Goal: Task Accomplishment & Management: Use online tool/utility

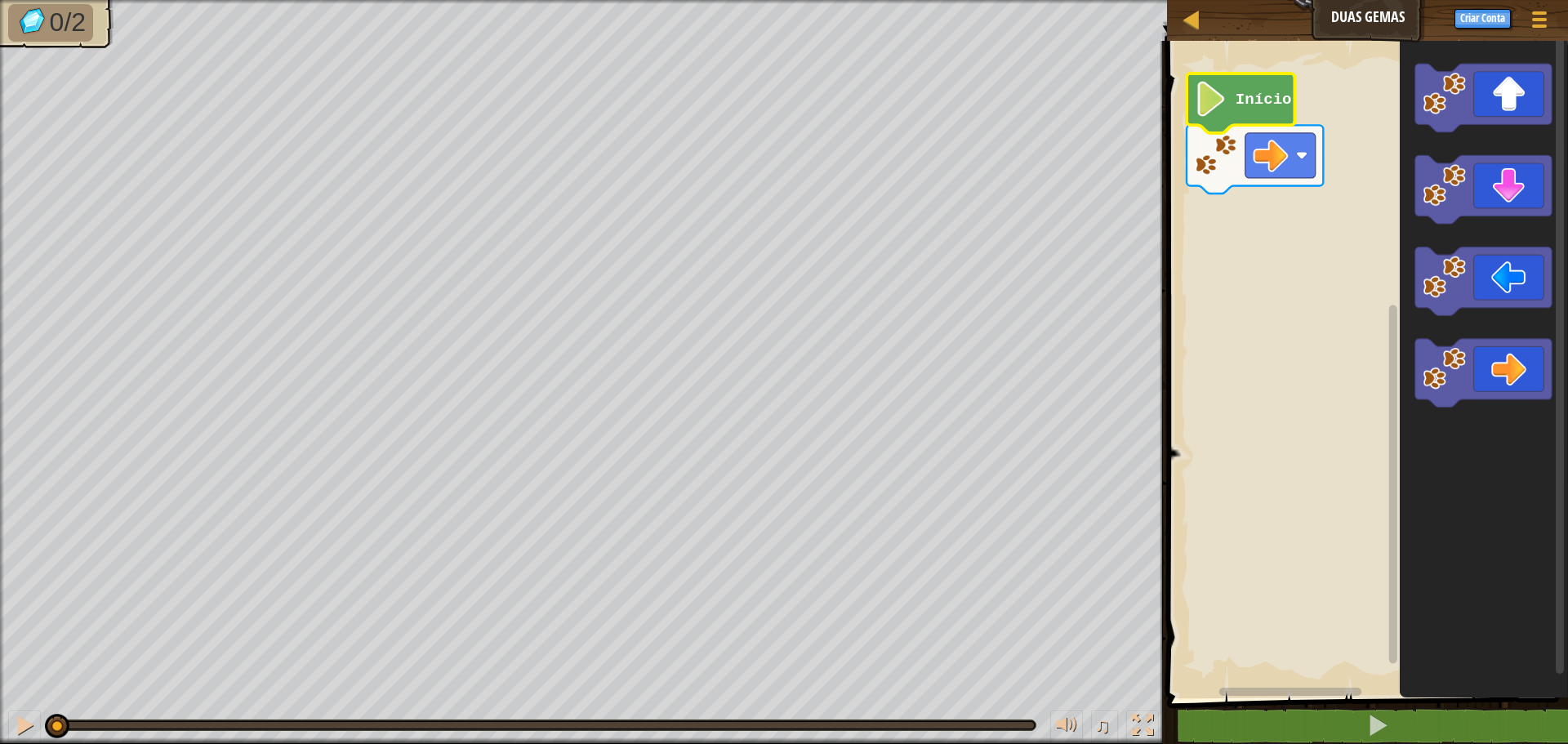
click at [1222, 107] on image "Espaço de trabalho do Blockly" at bounding box center [1211, 99] width 34 height 35
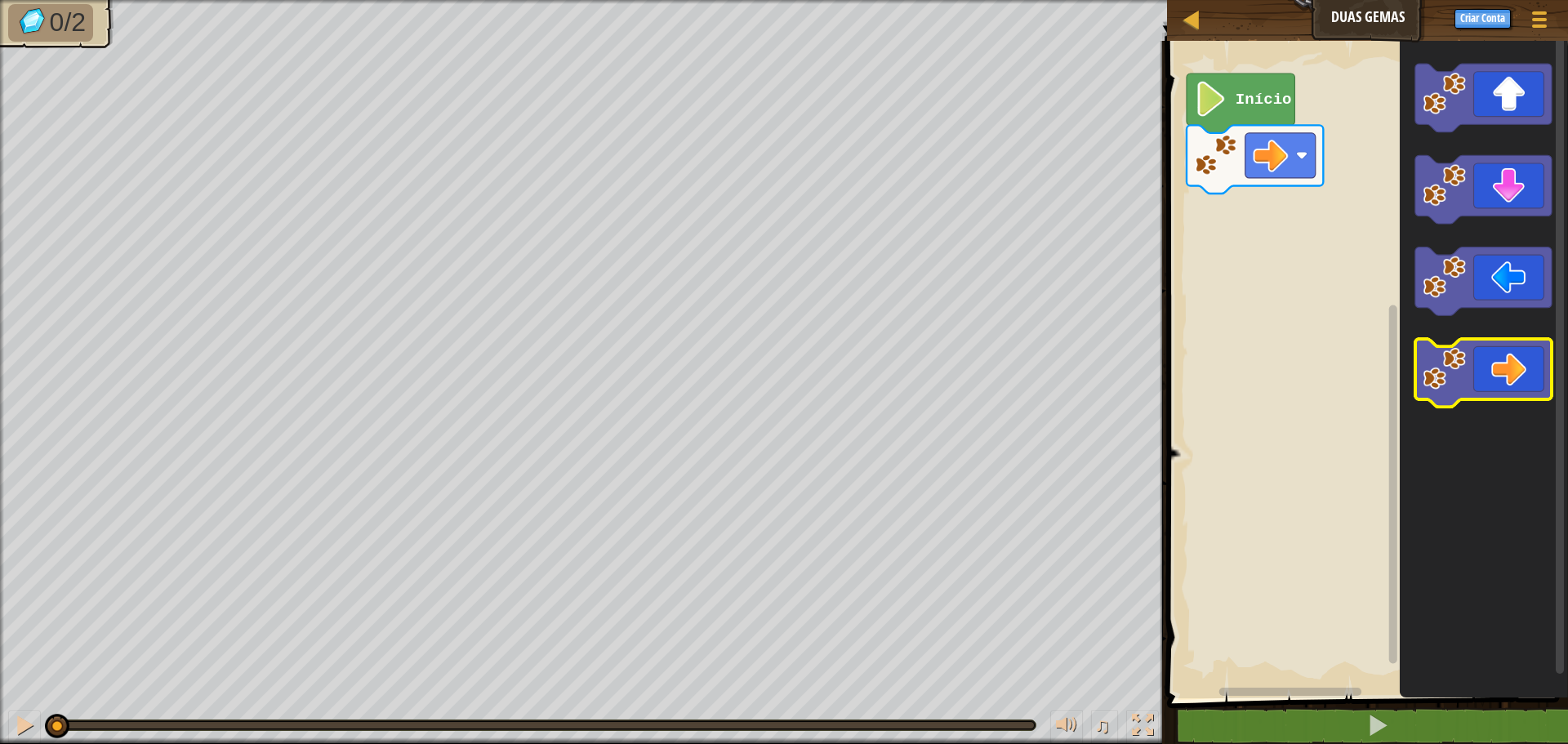
click at [1463, 377] on image "Espaço de trabalho do Blockly" at bounding box center [1445, 369] width 44 height 44
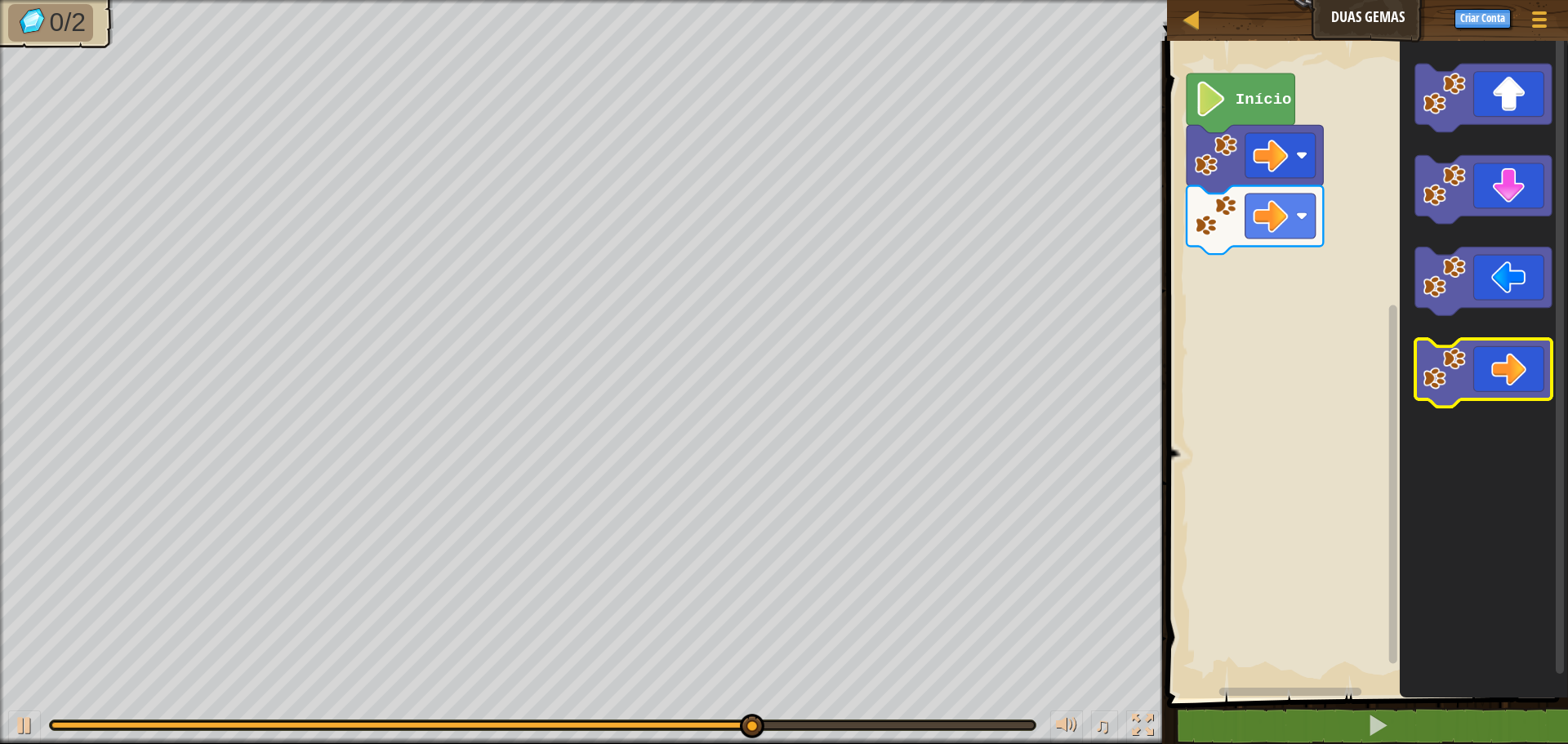
click at [1517, 370] on icon "Espaço de trabalho do Blockly" at bounding box center [1483, 373] width 137 height 68
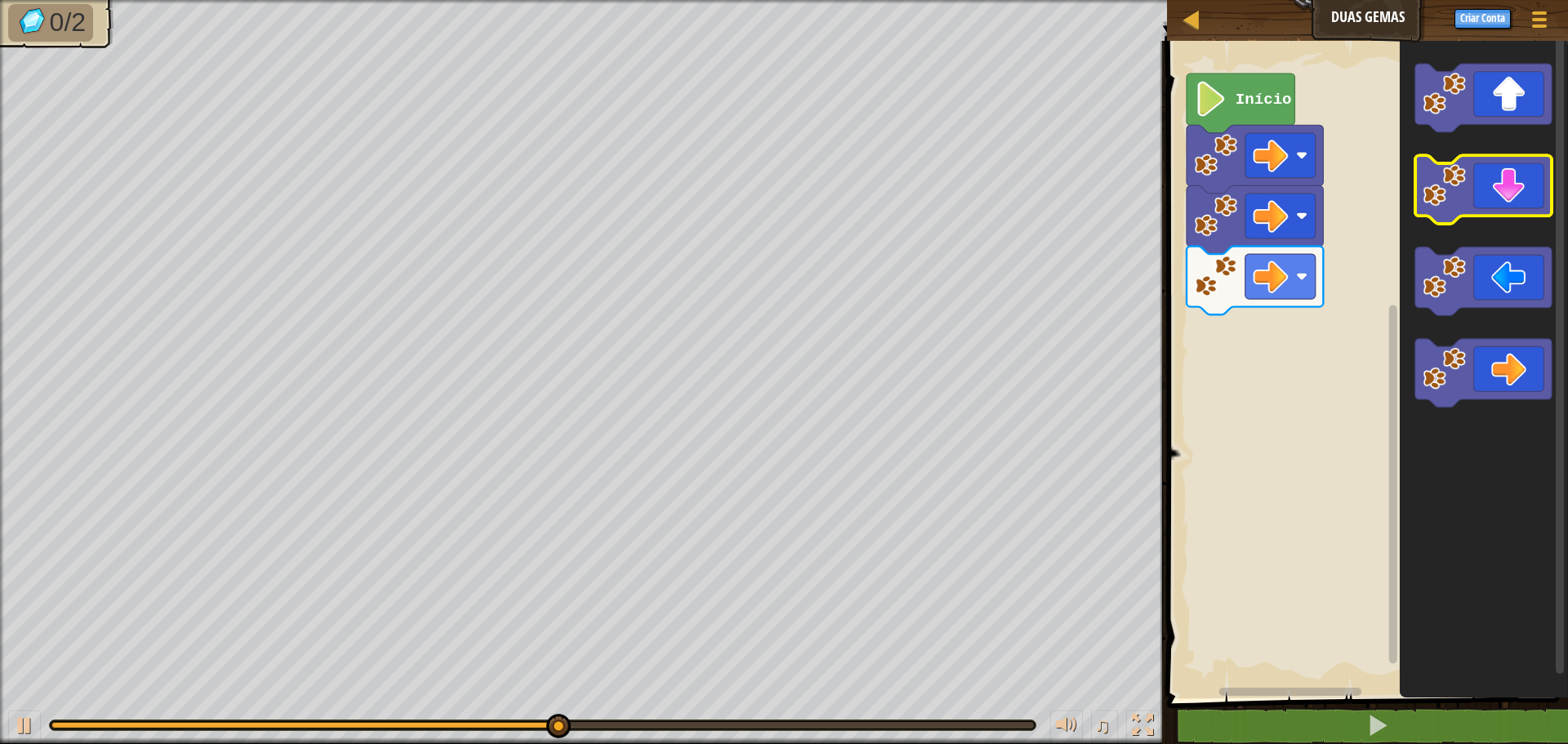
click at [1488, 176] on icon "Espaço de trabalho do Blockly" at bounding box center [1483, 190] width 137 height 68
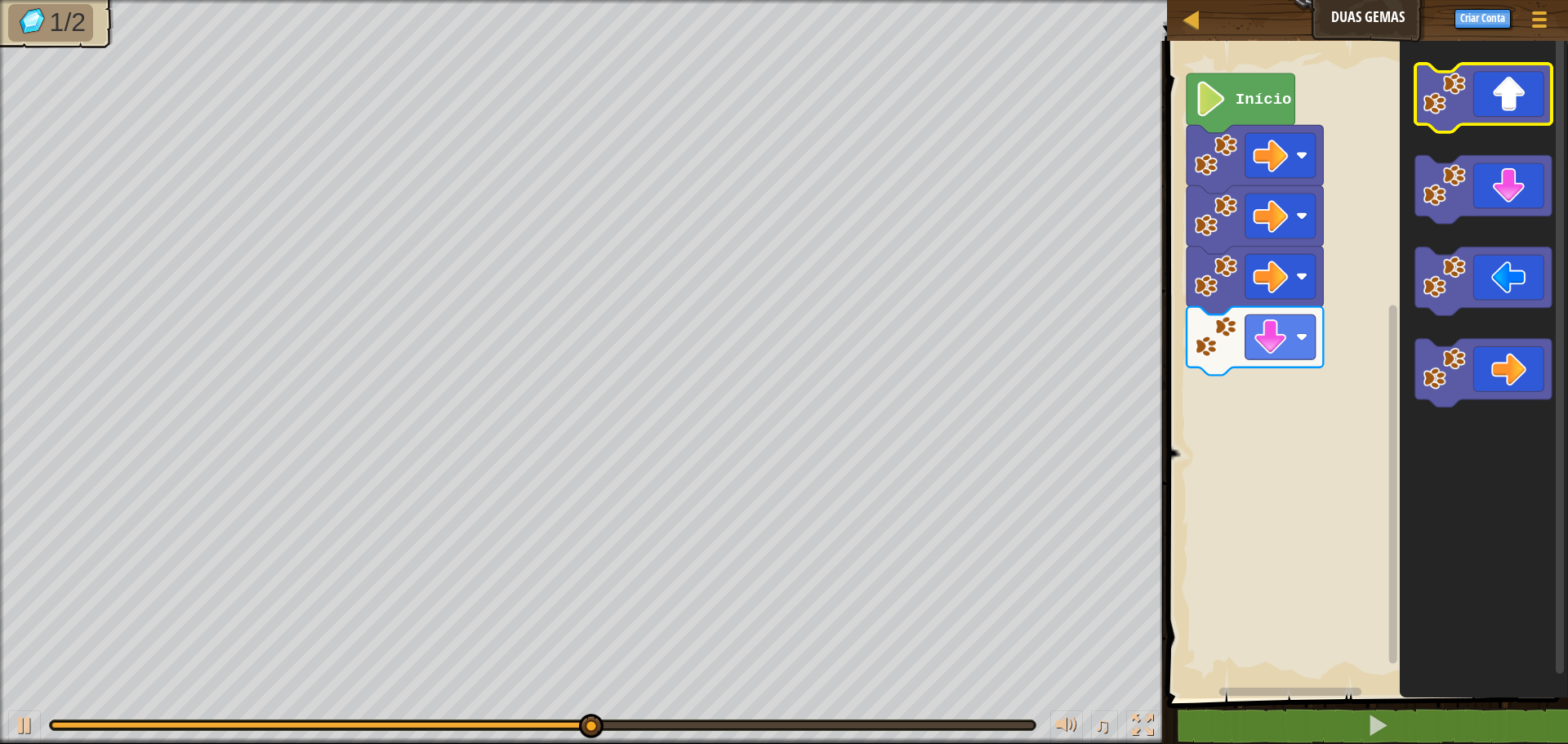
click at [1489, 87] on icon "Espaço de trabalho do Blockly" at bounding box center [1483, 97] width 137 height 68
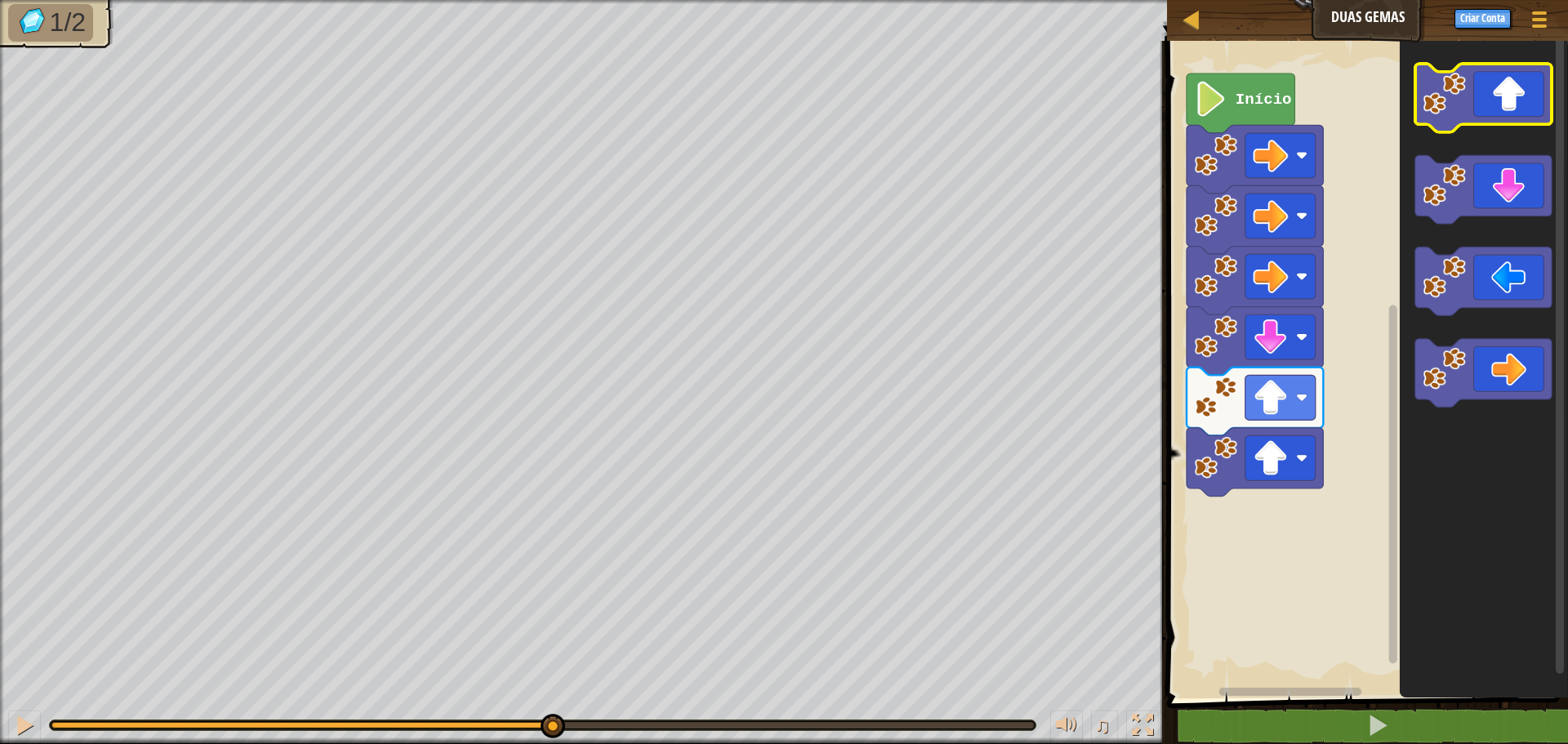
click at [1489, 87] on icon "Espaço de trabalho do Blockly" at bounding box center [1483, 97] width 137 height 68
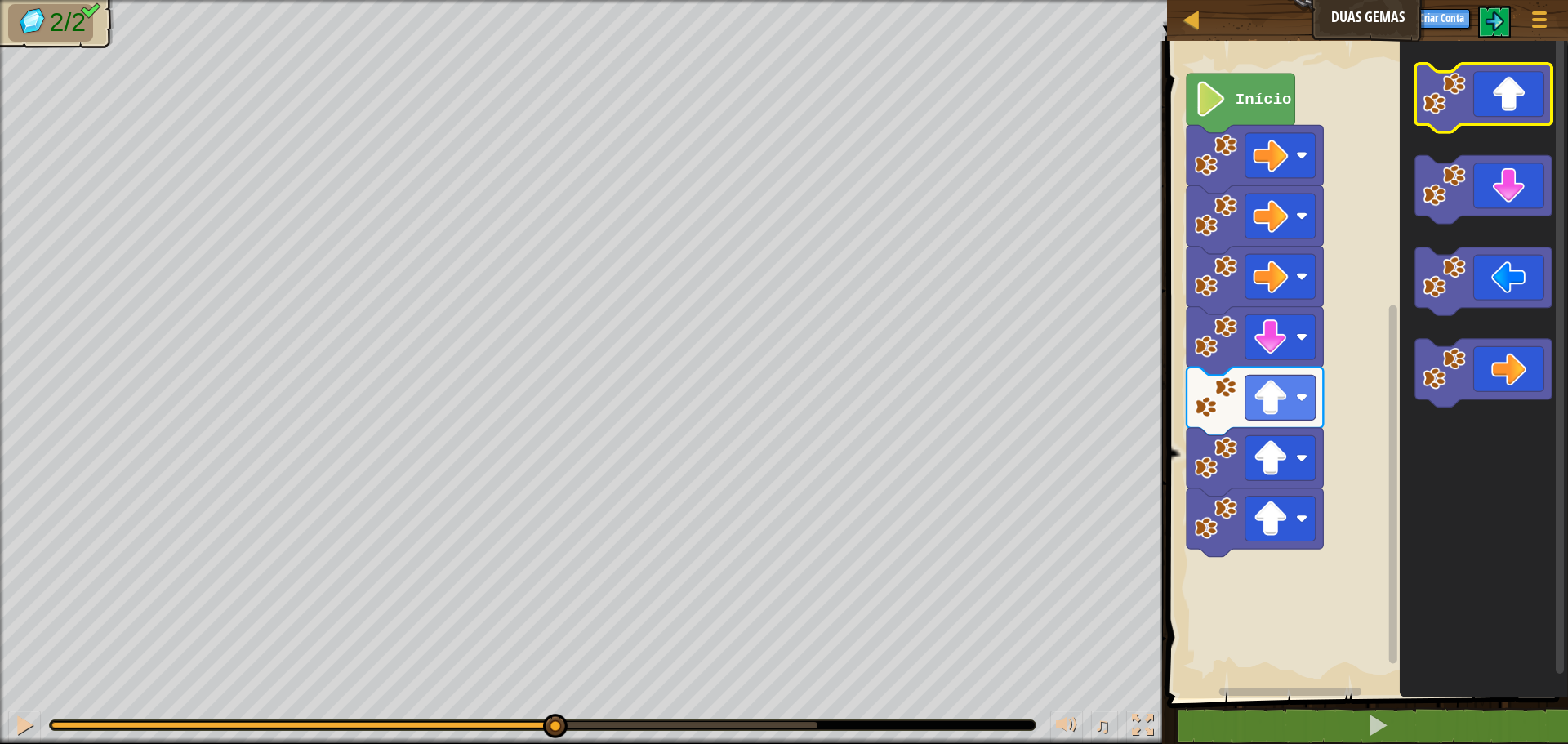
click at [1489, 87] on icon "Espaço de trabalho do Blockly" at bounding box center [1483, 97] width 137 height 68
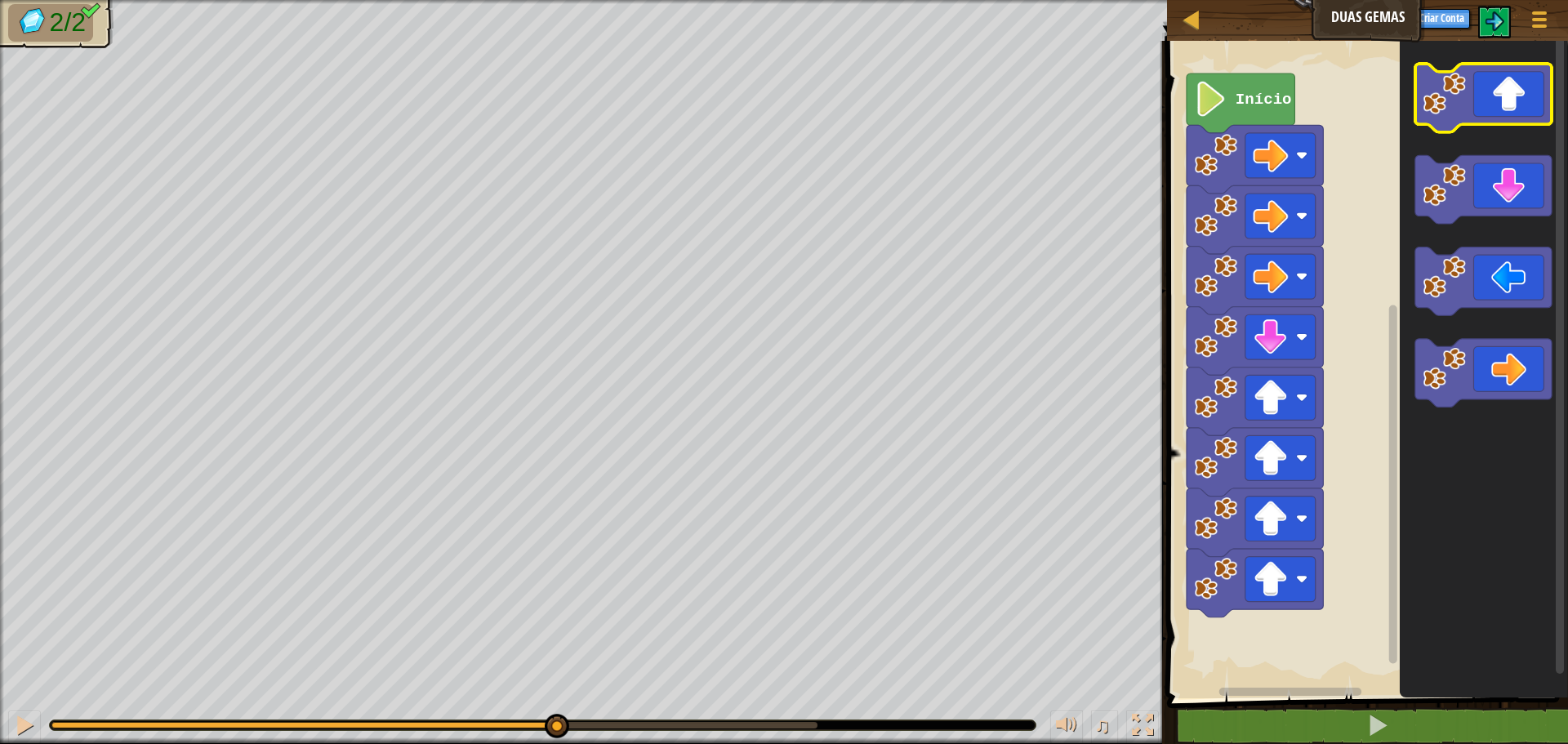
click at [1489, 87] on icon "Espaço de trabalho do Blockly" at bounding box center [1483, 97] width 137 height 68
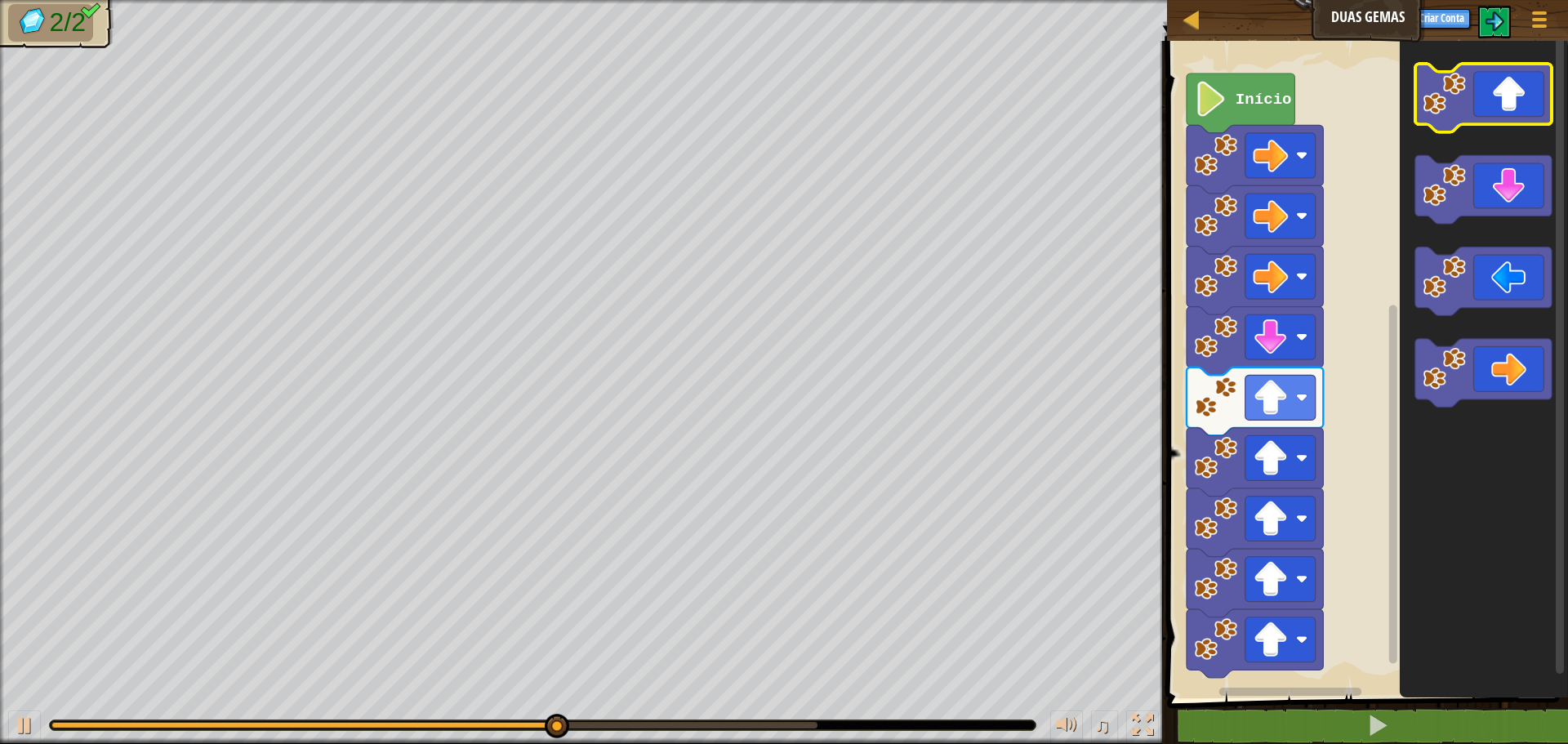
click at [1489, 87] on icon "Espaço de trabalho do Blockly" at bounding box center [1483, 97] width 137 height 68
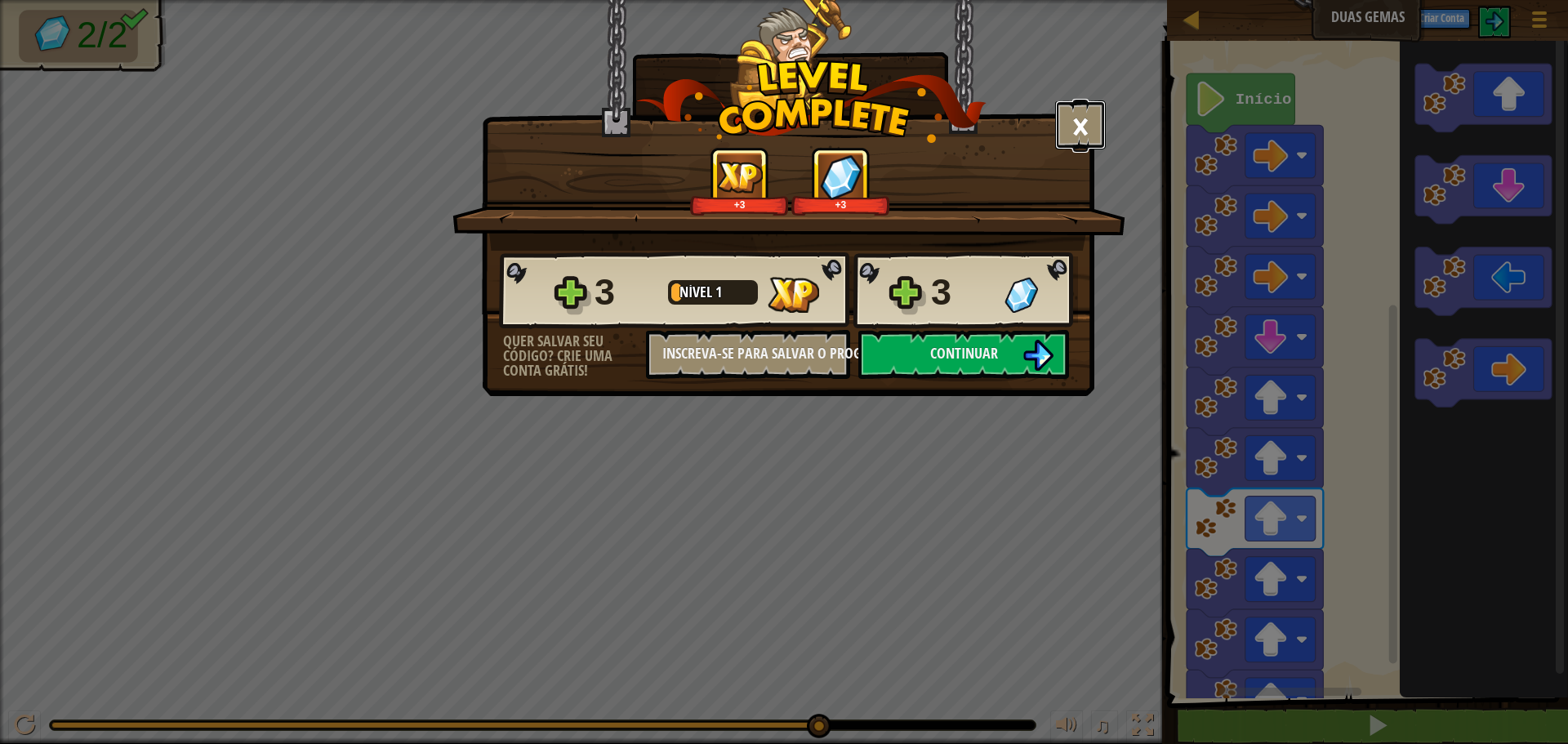
click at [1079, 124] on button "×" at bounding box center [1081, 125] width 51 height 49
